Goal: Find specific page/section: Find specific page/section

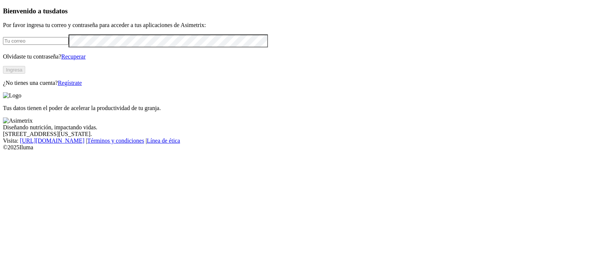
type input "[EMAIL_ADDRESS][PERSON_NAME][DOMAIN_NAME]"
click at [25, 74] on button "Ingresa" at bounding box center [14, 70] width 22 height 8
